Goal: Task Accomplishment & Management: Use online tool/utility

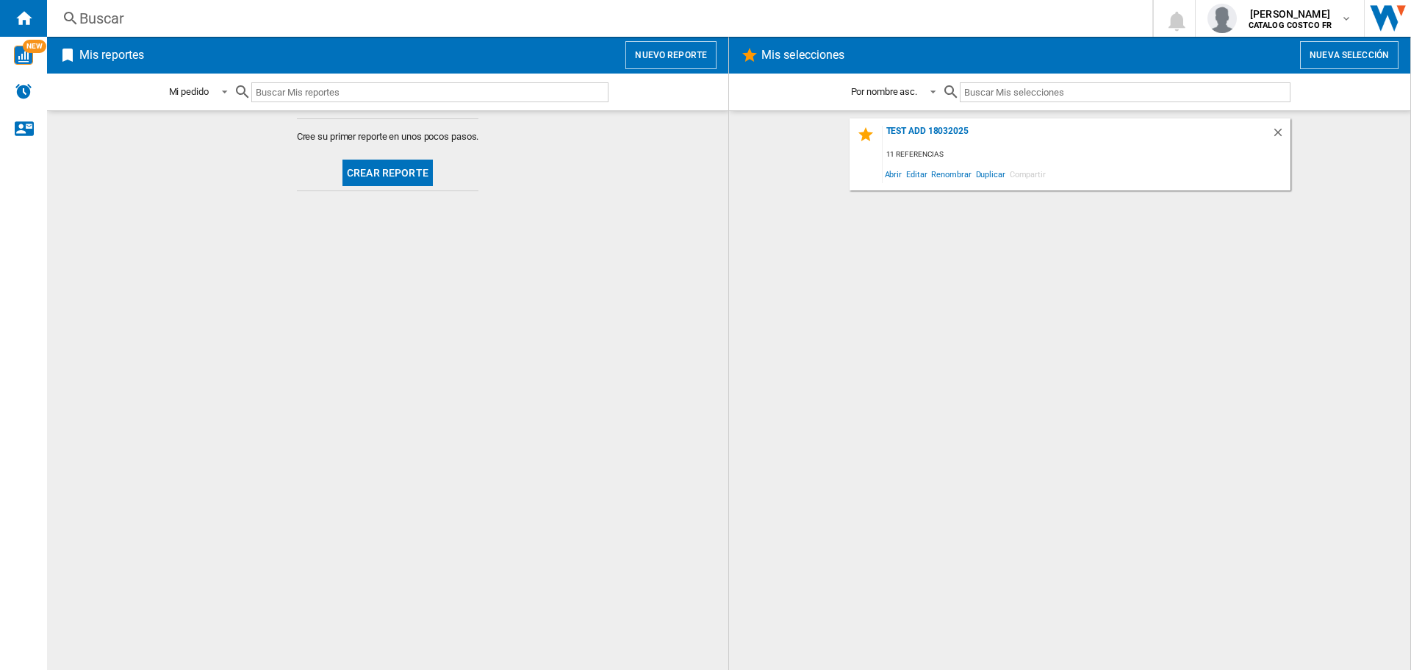
click at [399, 180] on button "Crear reporte" at bounding box center [388, 173] width 90 height 26
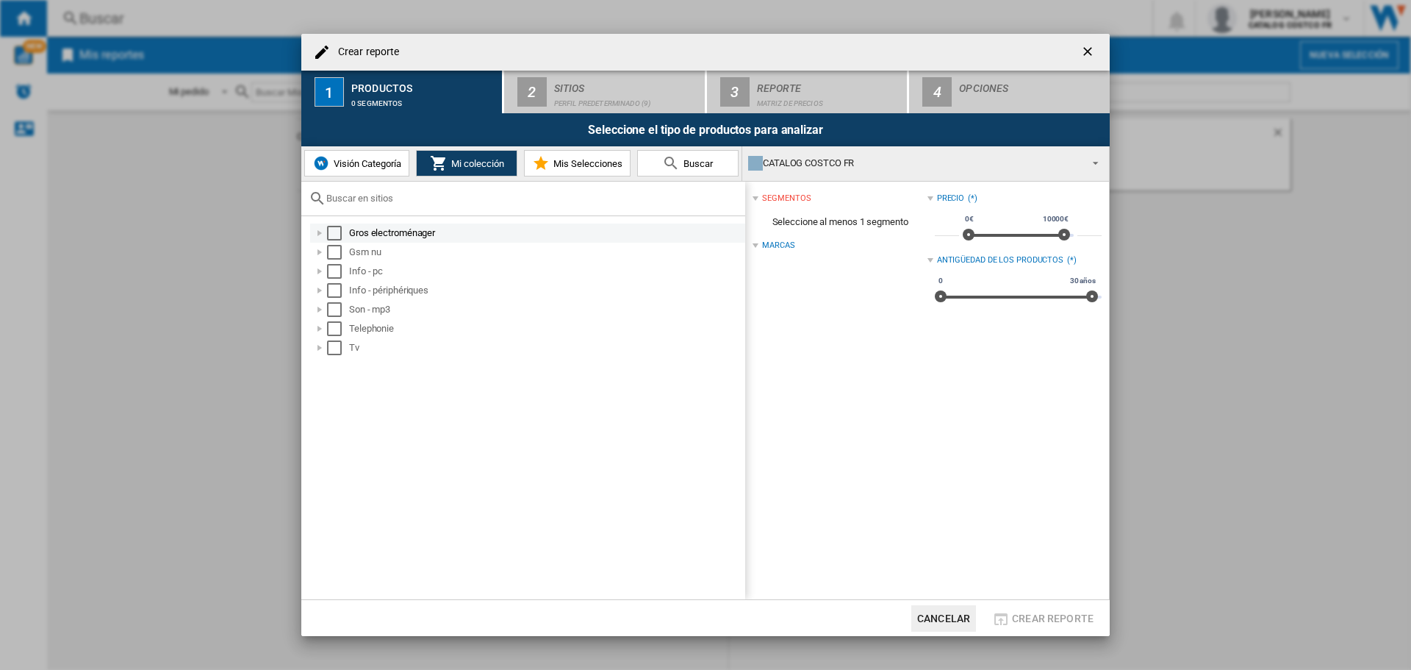
click at [341, 232] on div "Select" at bounding box center [334, 233] width 15 height 15
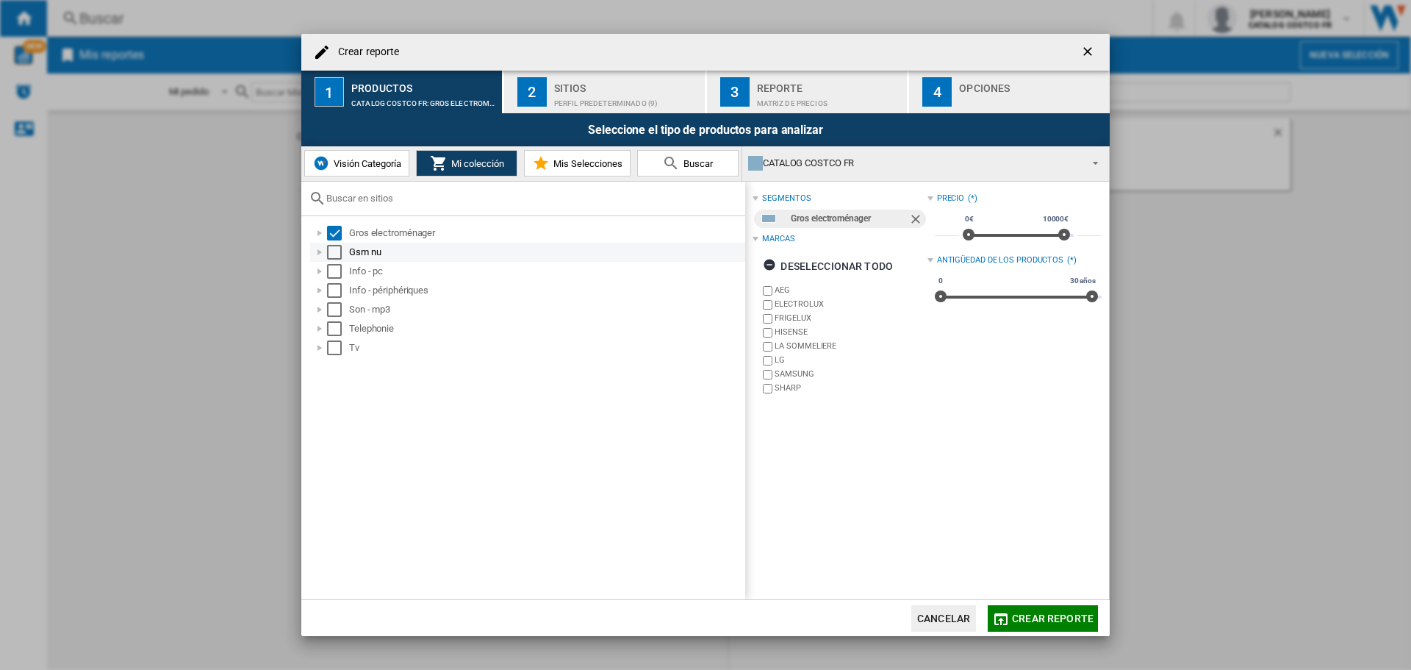
click at [333, 257] on div "Select" at bounding box center [334, 252] width 15 height 15
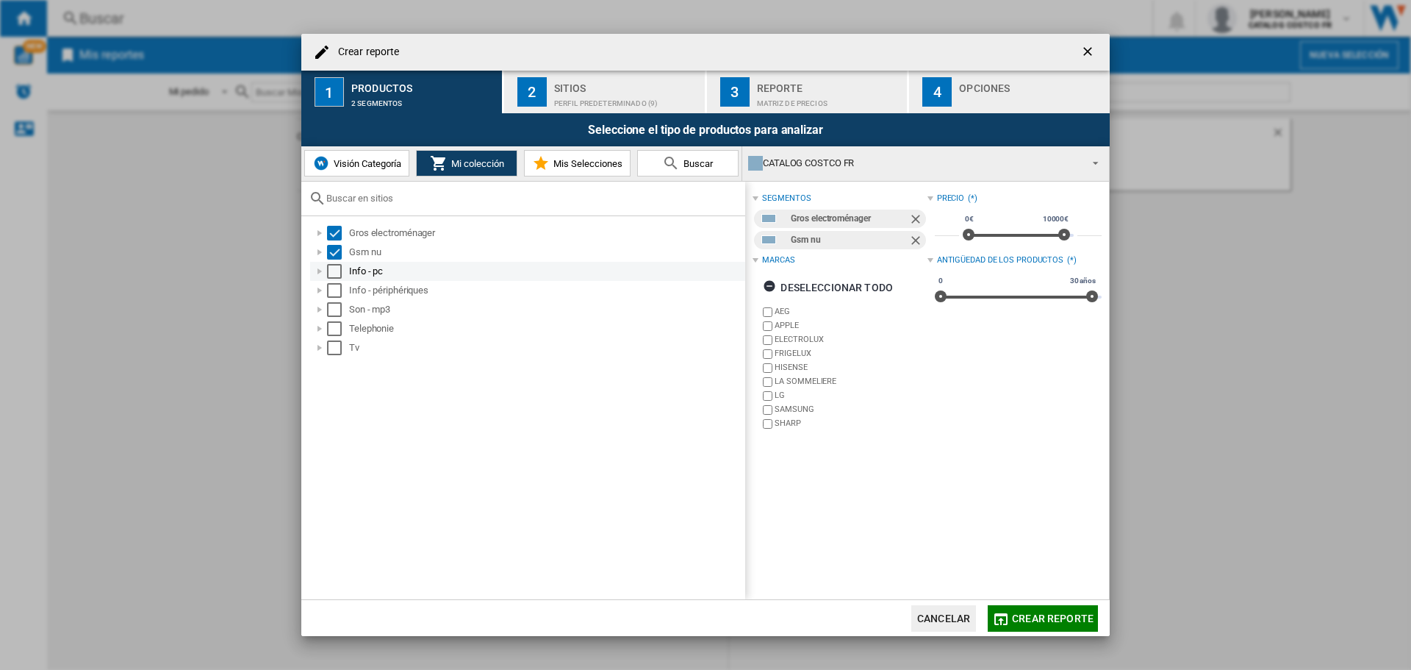
click at [337, 271] on div "Select" at bounding box center [334, 271] width 15 height 15
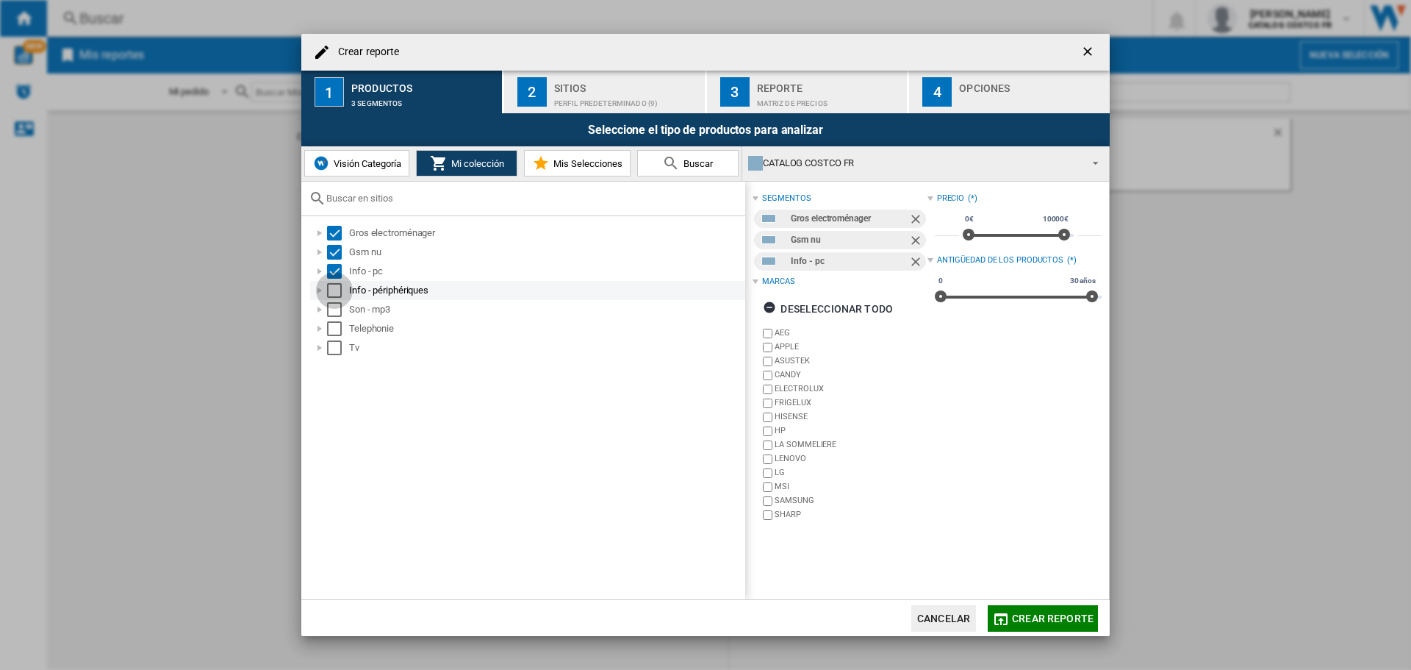
click at [336, 296] on div "Select" at bounding box center [334, 290] width 15 height 15
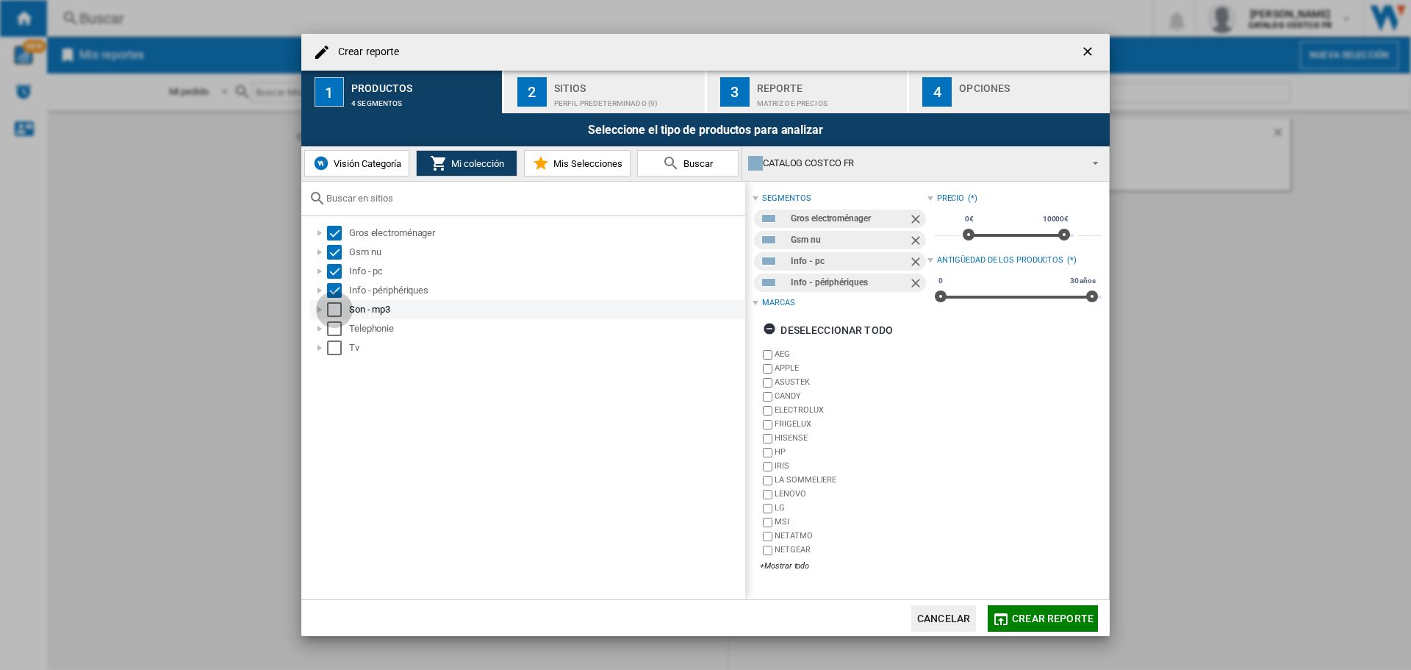
click at [334, 315] on div "Select" at bounding box center [334, 309] width 15 height 15
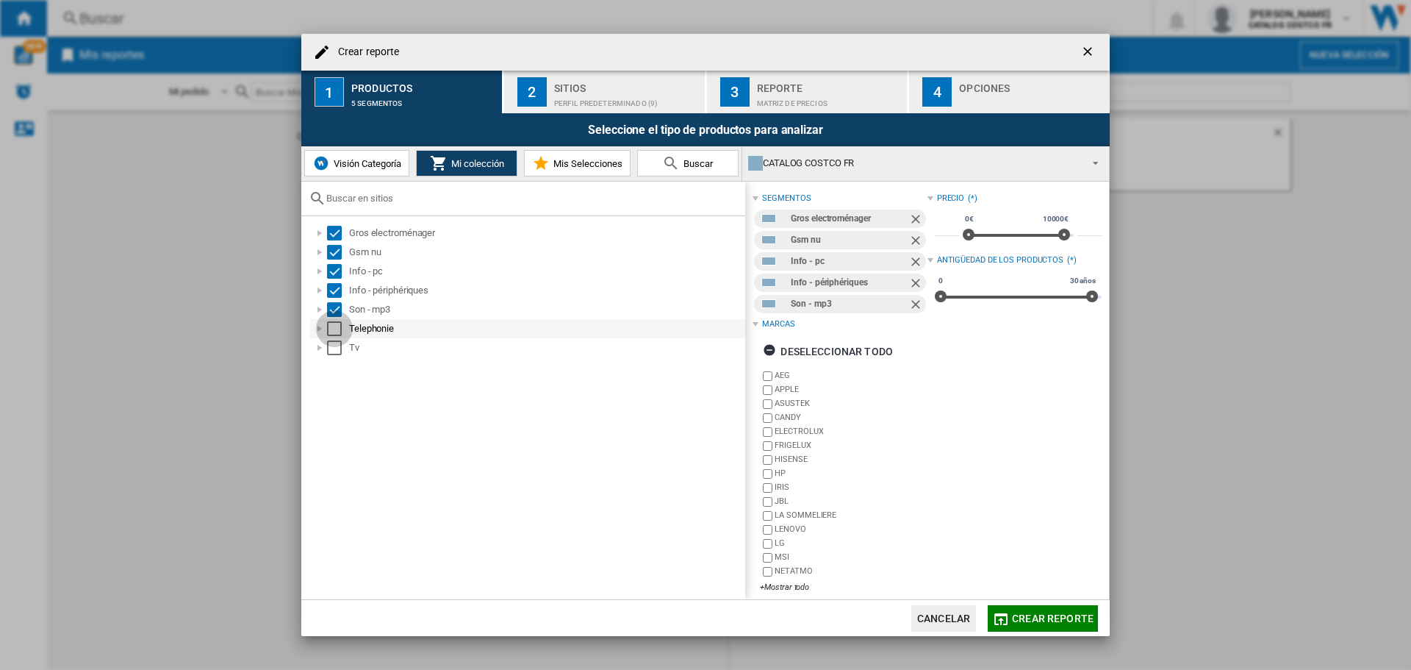
click at [334, 321] on div "Select" at bounding box center [334, 328] width 15 height 15
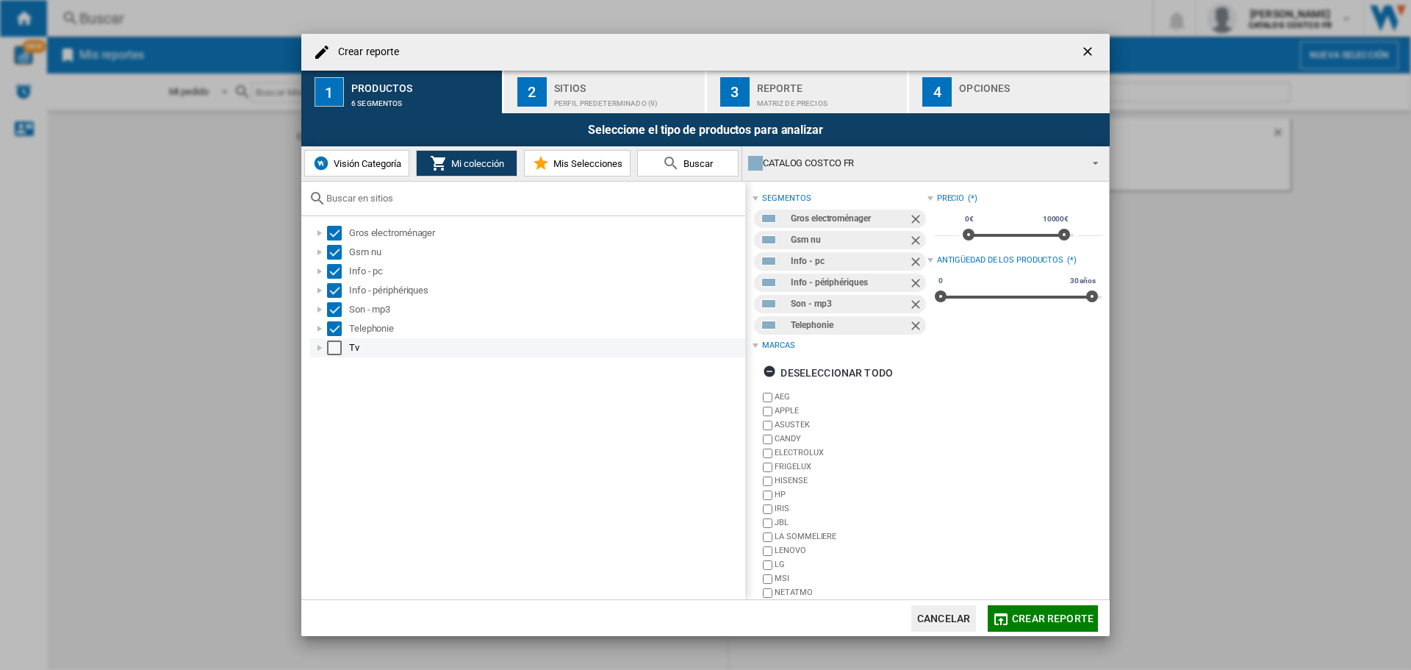
click at [335, 348] on div "Select" at bounding box center [334, 347] width 15 height 15
click at [590, 90] on div "Sitios" at bounding box center [626, 83] width 145 height 15
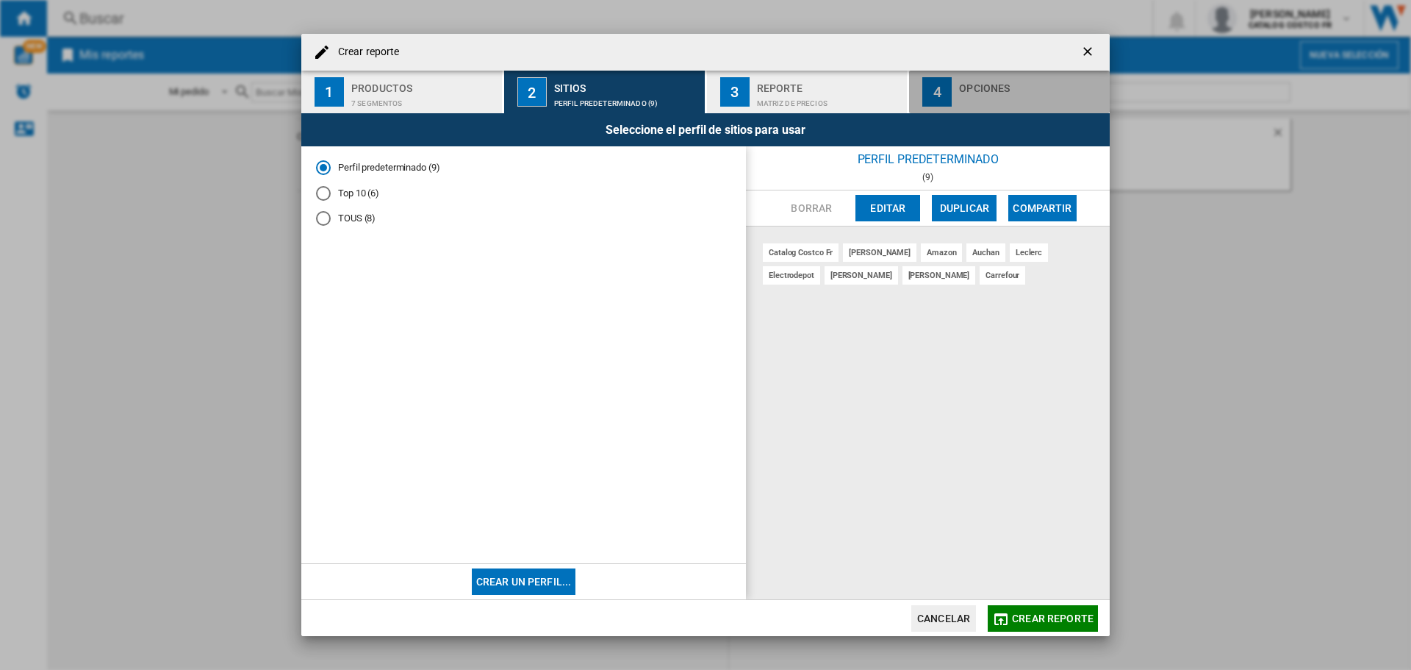
click at [1014, 82] on div "Opciones" at bounding box center [1031, 83] width 145 height 15
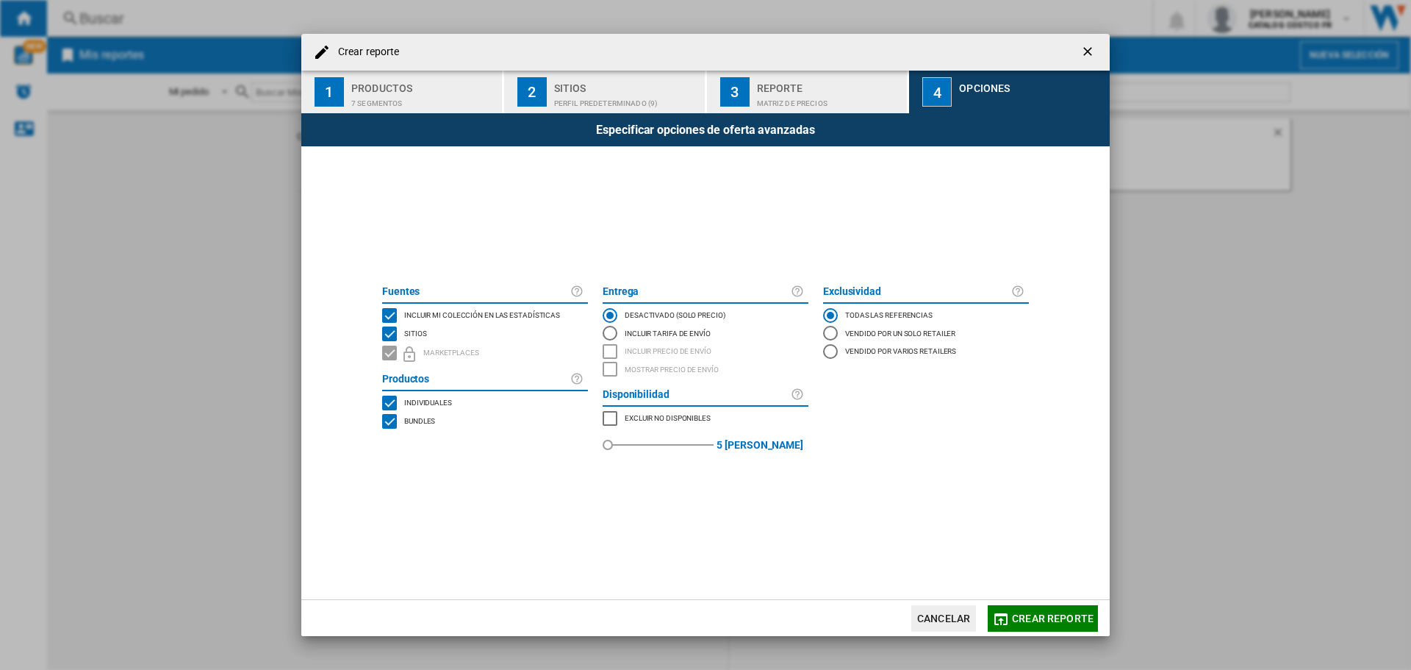
click at [1036, 609] on button "Crear reporte" at bounding box center [1043, 618] width 110 height 26
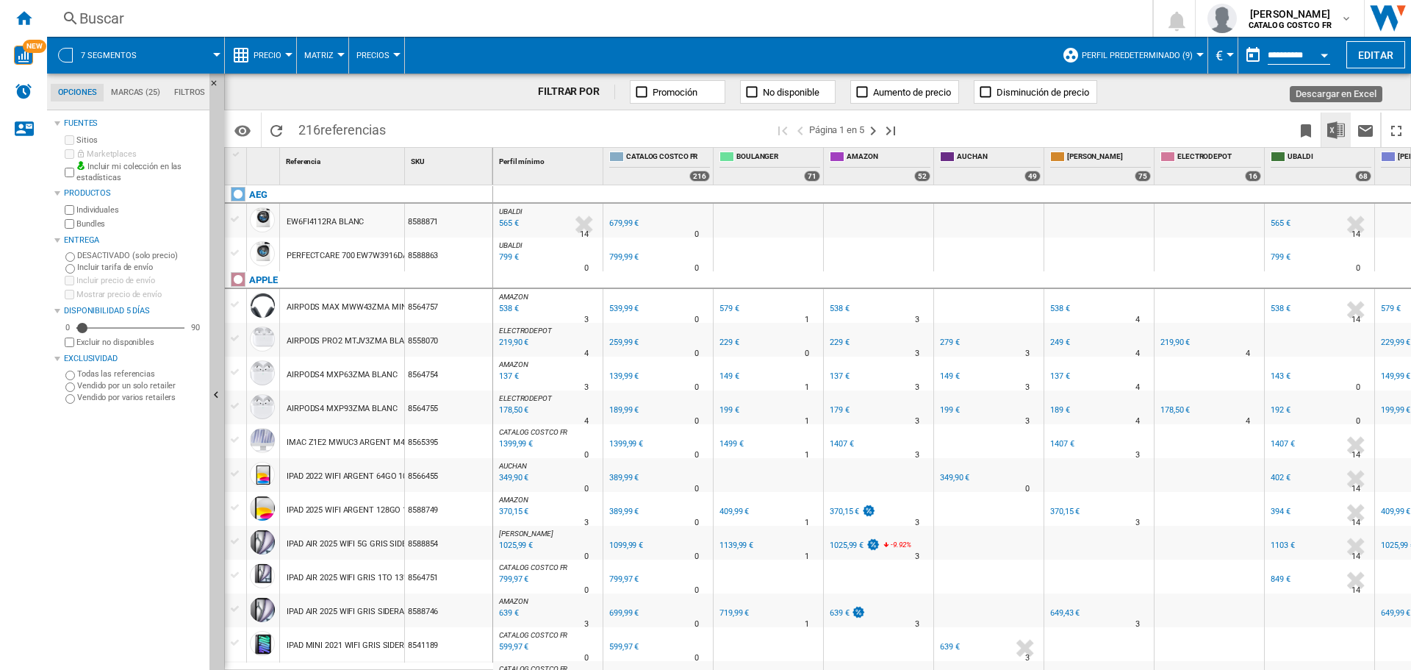
click at [1326, 137] on button "Descargar en Excel" at bounding box center [1336, 129] width 29 height 35
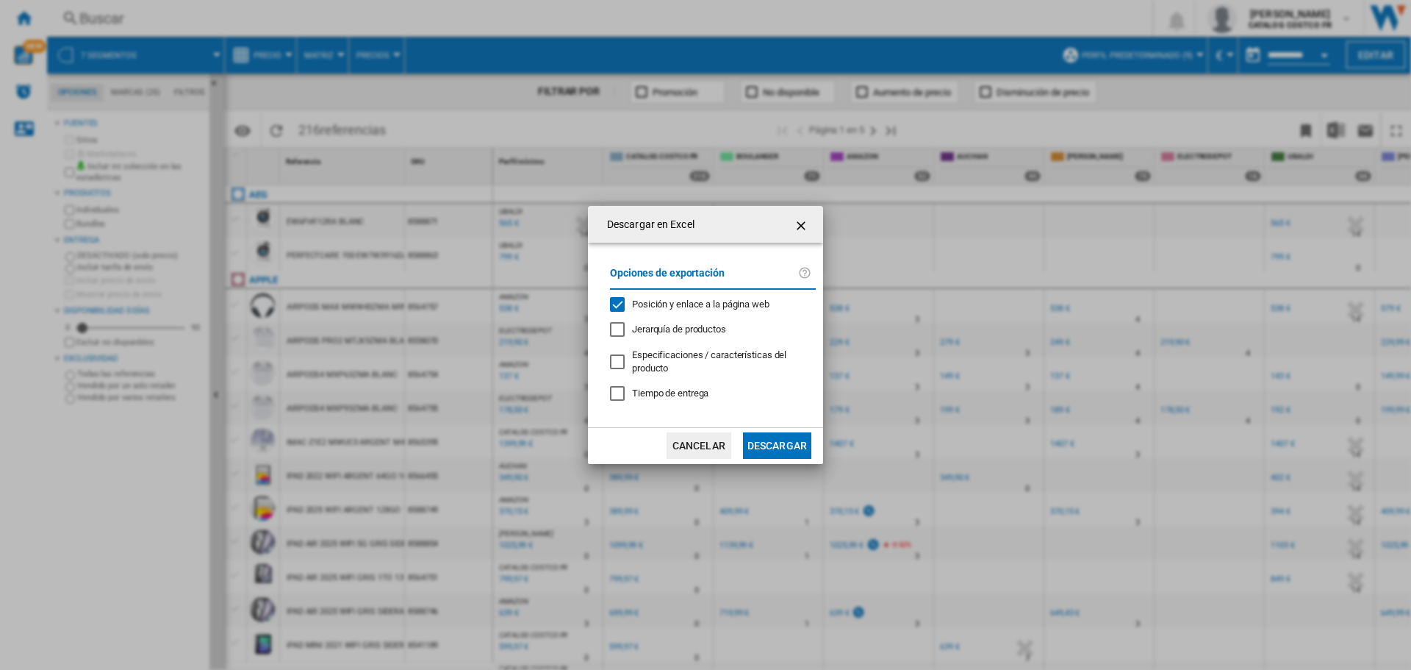
click at [782, 445] on button "Descargar" at bounding box center [777, 445] width 68 height 26
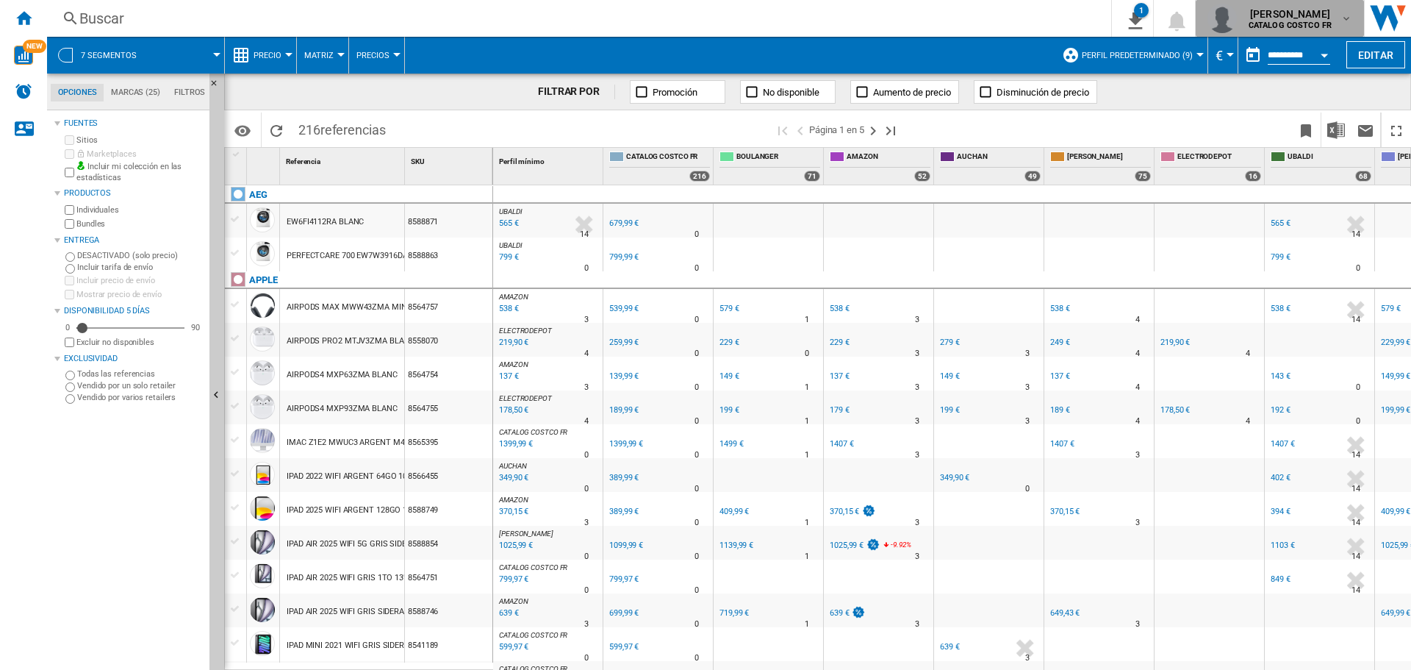
click at [1301, 12] on span "[PERSON_NAME]" at bounding box center [1290, 14] width 83 height 15
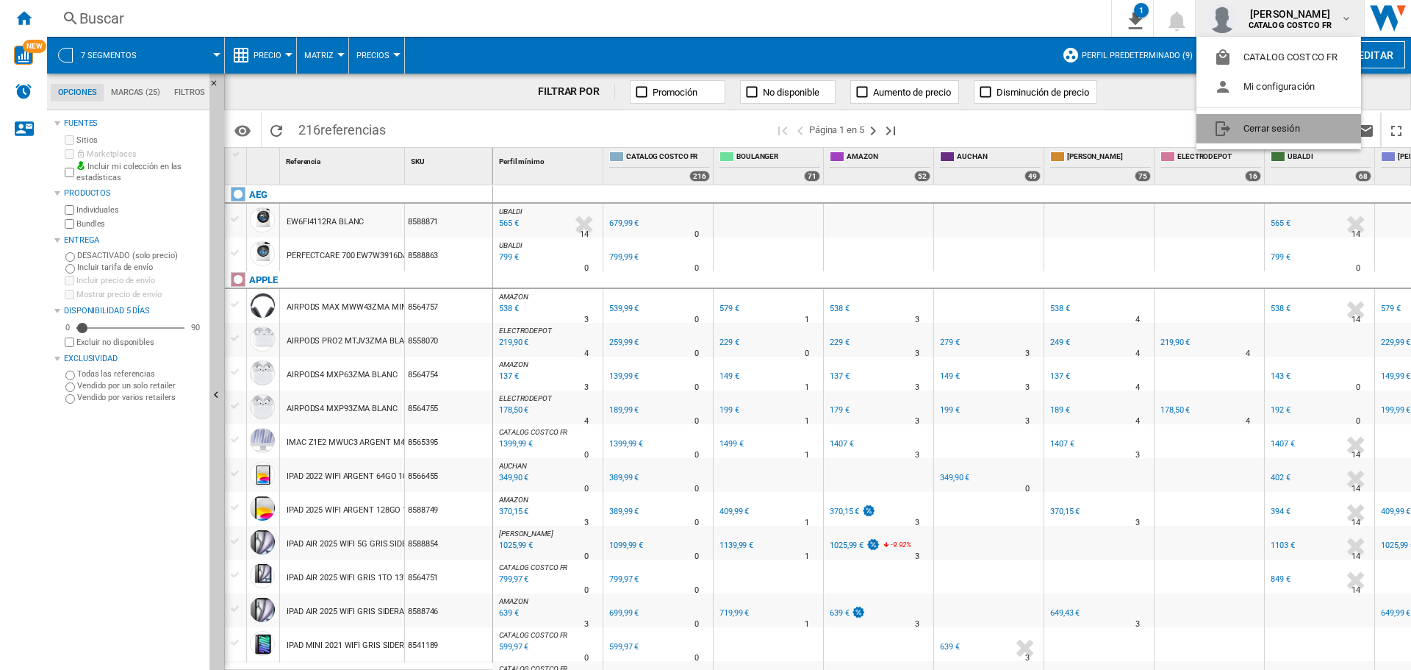
click at [1295, 143] on button "Cerrar sesión" at bounding box center [1279, 128] width 165 height 29
